Goal: Information Seeking & Learning: Learn about a topic

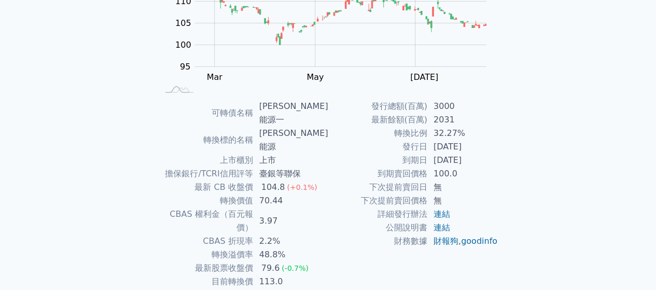
scroll to position [160, 0]
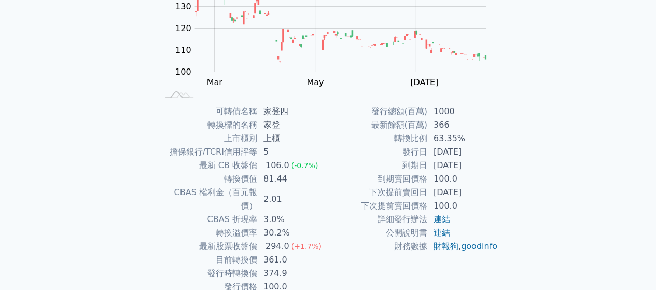
scroll to position [157, 0]
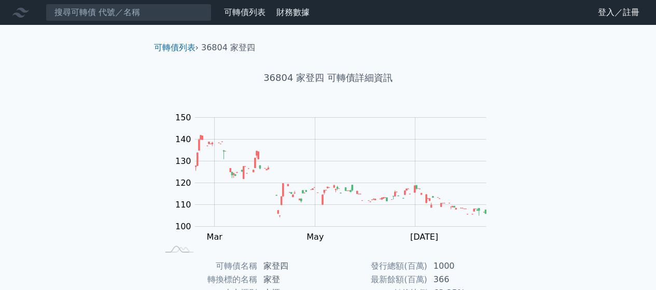
scroll to position [157, 0]
